Goal: Information Seeking & Learning: Check status

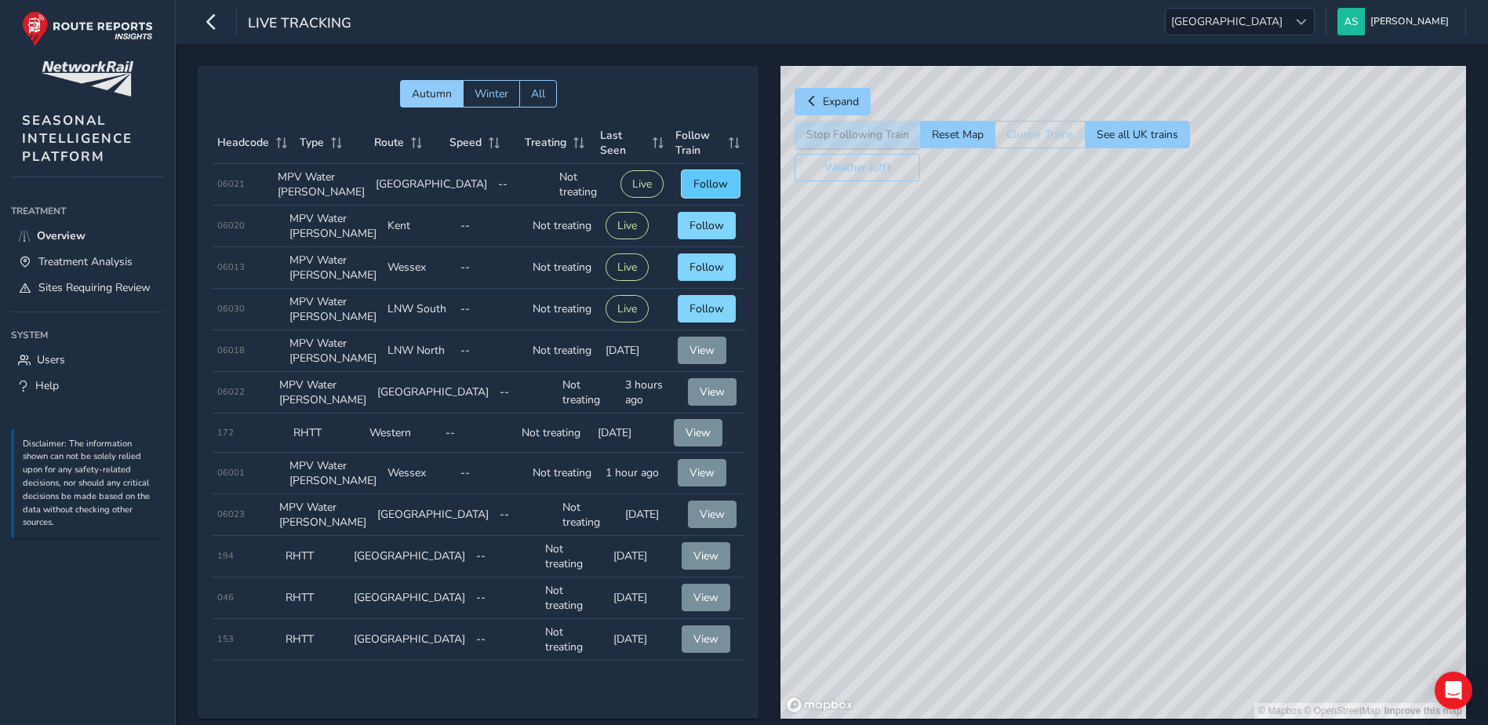
click at [697, 182] on span "Follow" at bounding box center [710, 184] width 35 height 15
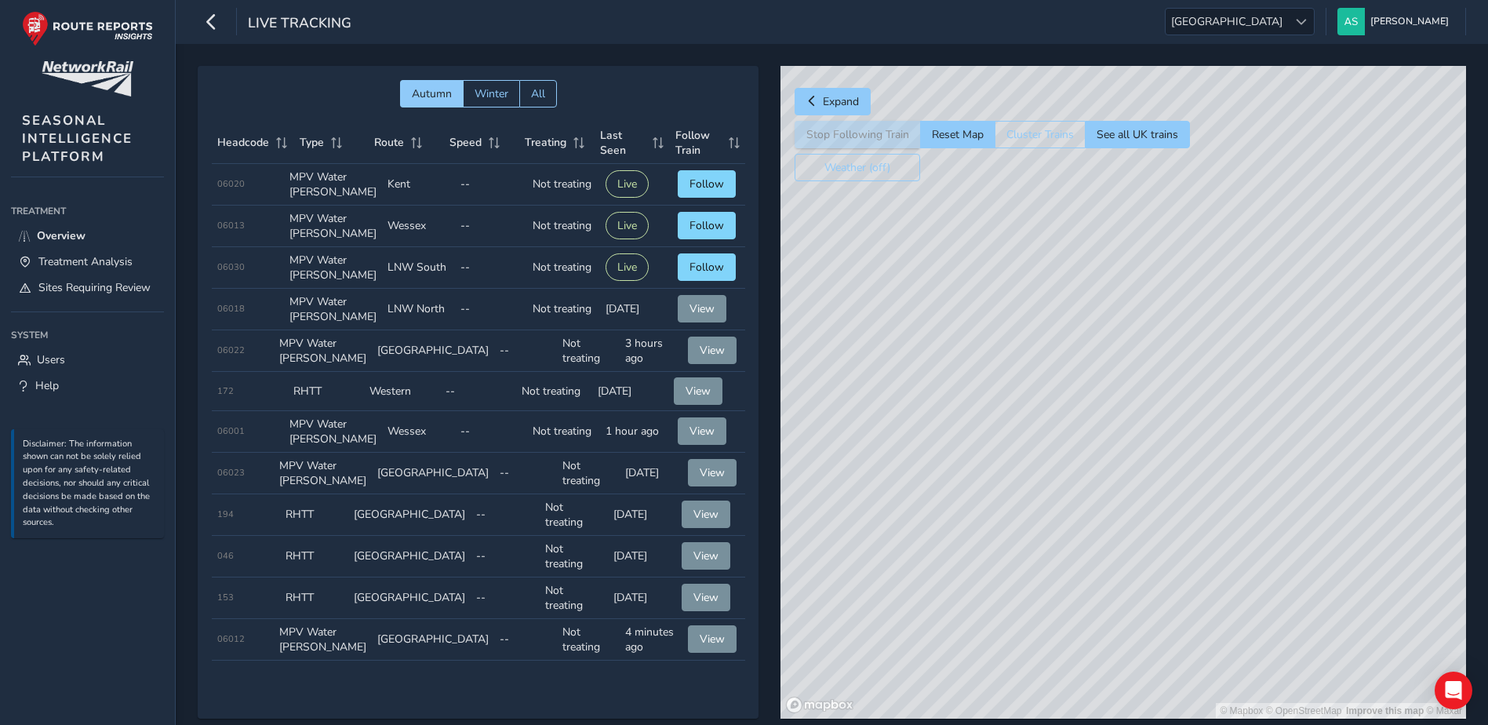
click at [1290, 375] on div "© Mapbox © OpenStreetMap Improve this map © Maxar" at bounding box center [1124, 392] width 686 height 653
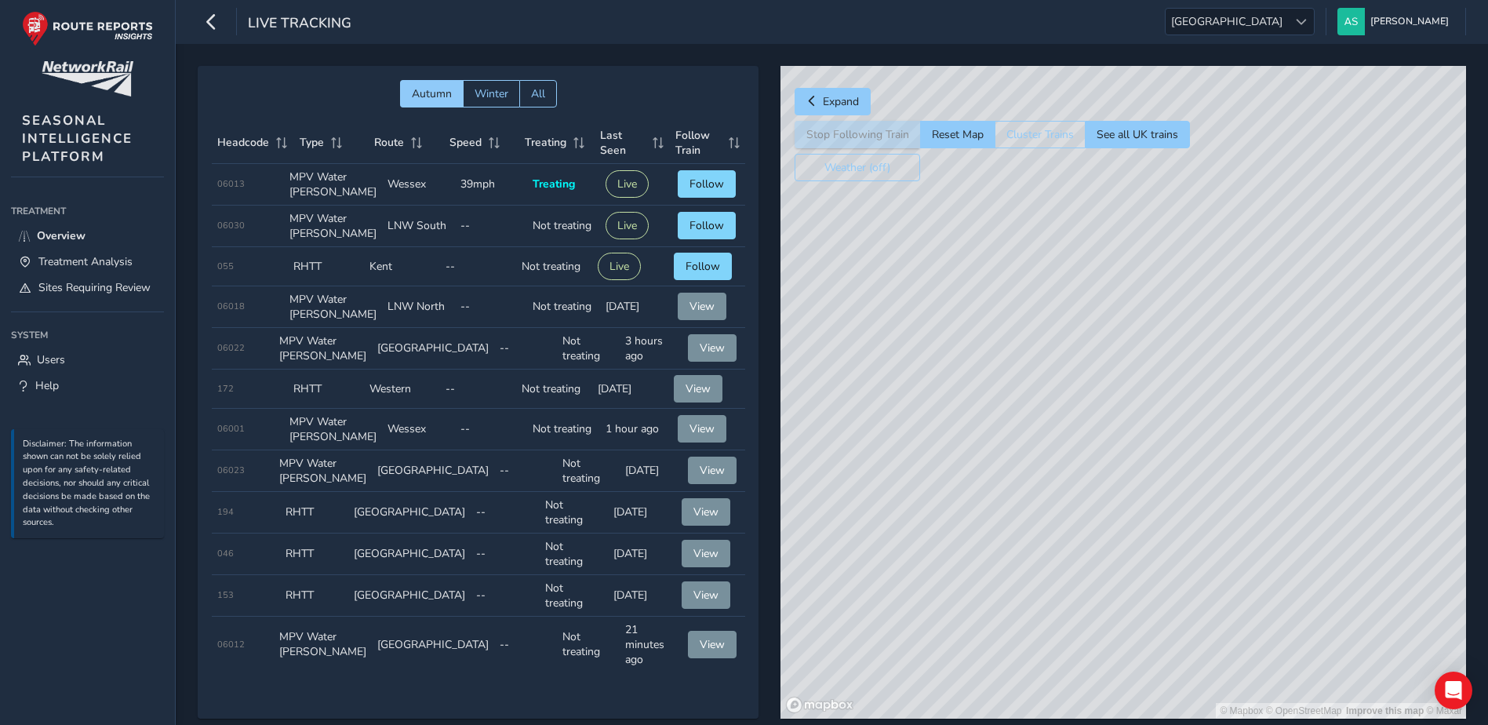
drag, startPoint x: 1072, startPoint y: 364, endPoint x: 1214, endPoint y: 311, distance: 150.7
click at [1214, 311] on div "© Mapbox © OpenStreetMap Improve this map © Maxar" at bounding box center [1124, 392] width 686 height 653
drag, startPoint x: 1145, startPoint y: 305, endPoint x: 1045, endPoint y: 377, distance: 123.7
click at [1045, 377] on div "© Mapbox © OpenStreetMap Improve this map © Maxar" at bounding box center [1124, 392] width 686 height 653
click at [135, 257] on link "Treatment Analysis" at bounding box center [87, 262] width 153 height 26
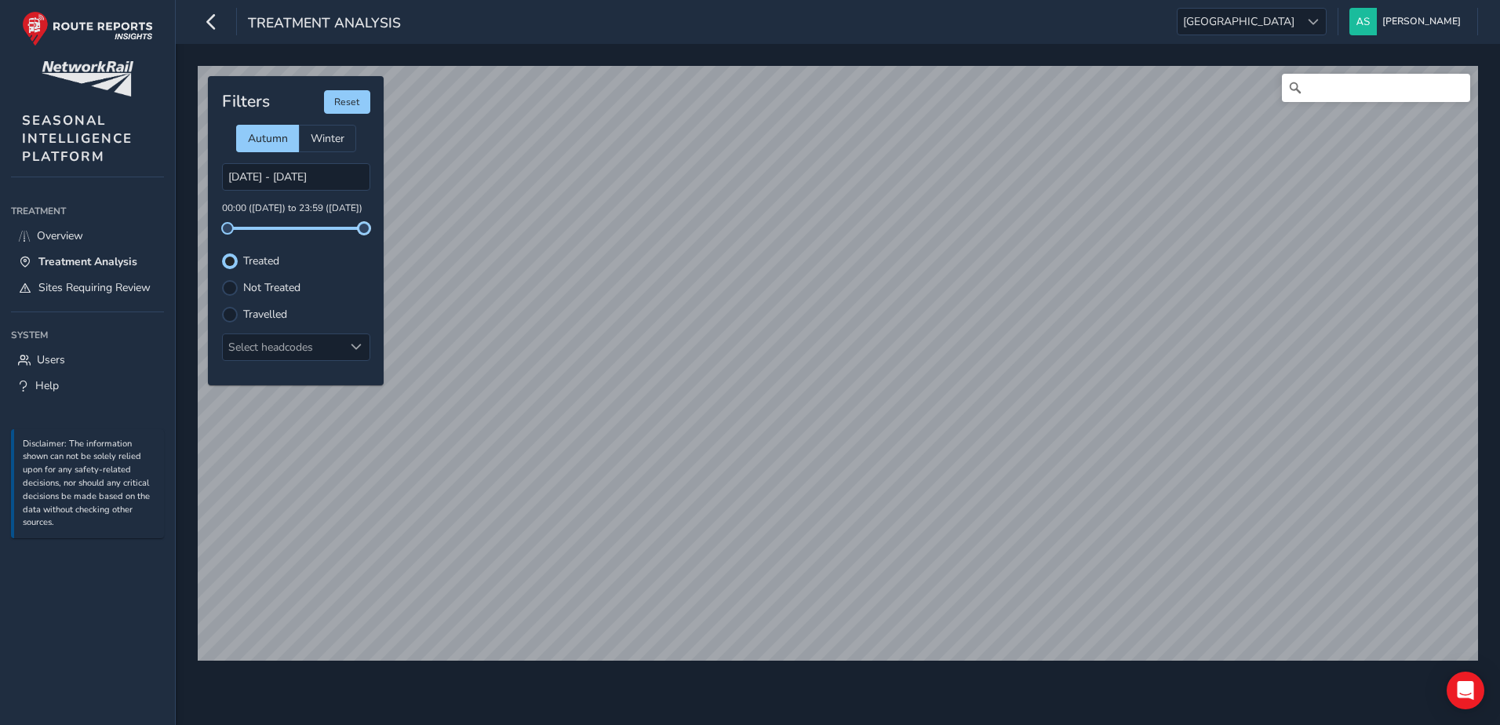
click at [400, 234] on div "© Mapbox © OpenStreetMap Improve this map Filters Reset Autumn Winter [DATE] - …" at bounding box center [837, 356] width 1291 height 593
click at [257, 324] on div "Filters Reset Autumn Winter [DATE] - [DATE] 00:00 ([DATE]) to 23:59 ([DATE]) Tr…" at bounding box center [296, 230] width 176 height 309
click at [264, 315] on label "Travelled" at bounding box center [265, 314] width 44 height 11
click at [230, 313] on input "Travelled" at bounding box center [230, 313] width 0 height 0
